Goal: Navigation & Orientation: Find specific page/section

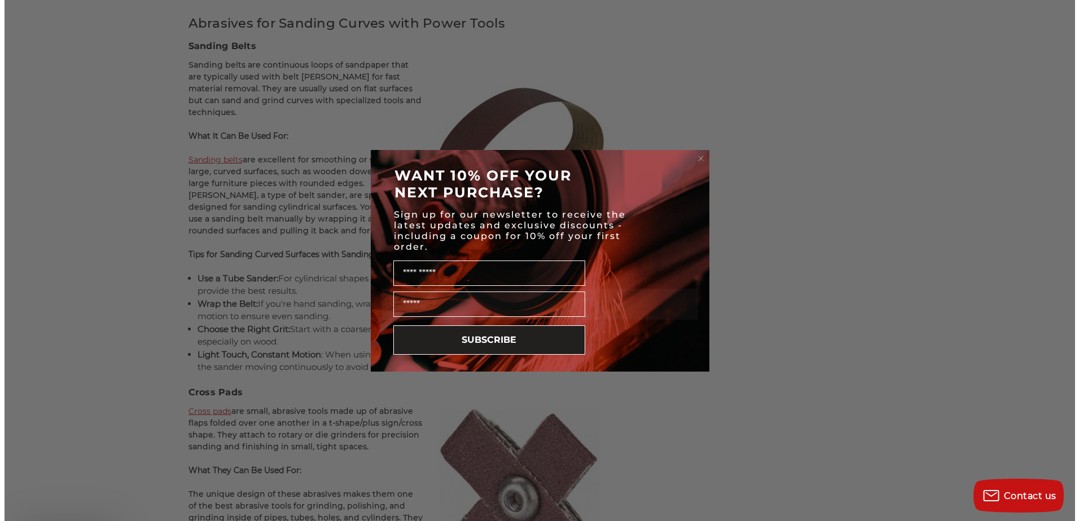
scroll to position [2877, 0]
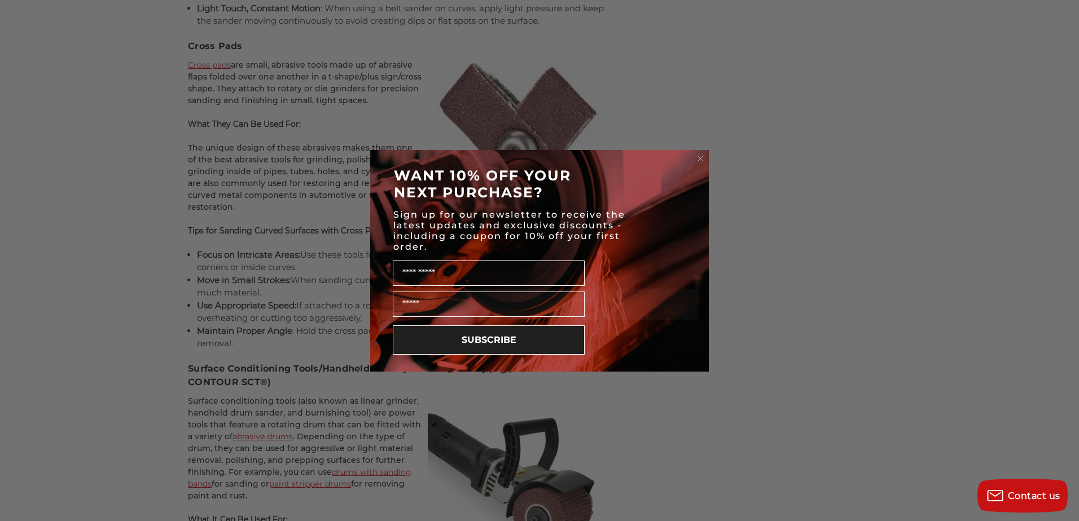
click at [698, 158] on circle "Close dialog" at bounding box center [700, 158] width 11 height 11
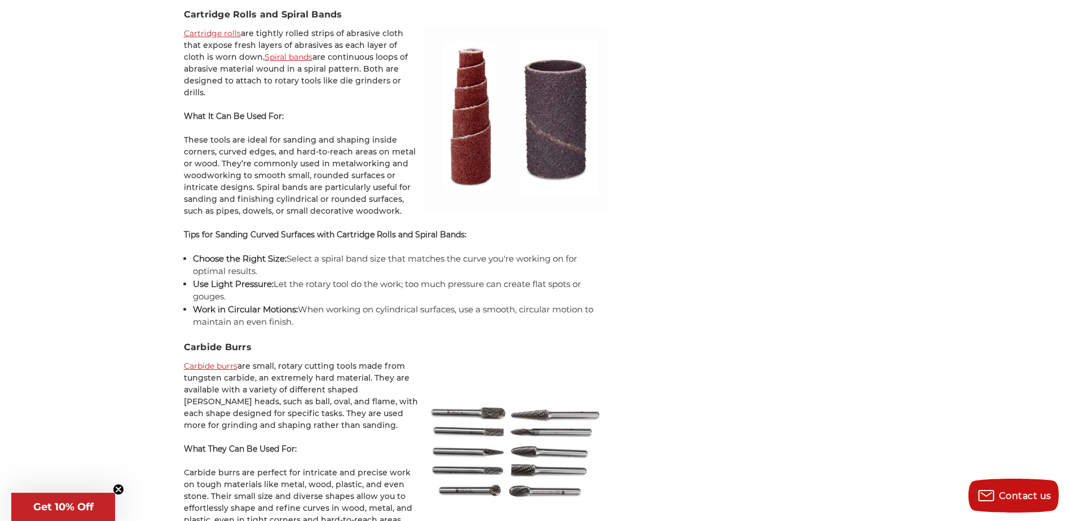
scroll to position [3497, 0]
